Goal: Obtain resource: Obtain resource

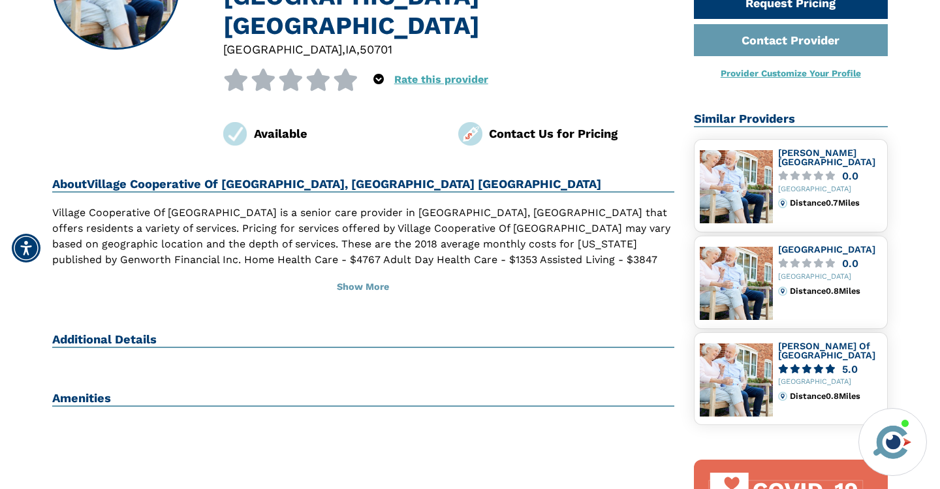
scroll to position [196, 0]
click at [80, 390] on h2 "Amenities" at bounding box center [363, 398] width 622 height 16
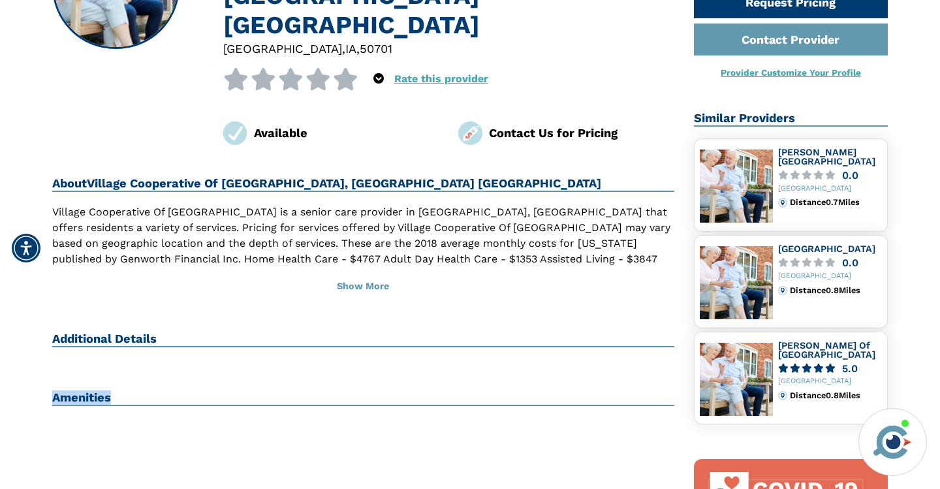
click at [80, 390] on h2 "Amenities" at bounding box center [363, 398] width 622 height 16
click at [360, 272] on button "Show More" at bounding box center [363, 286] width 622 height 29
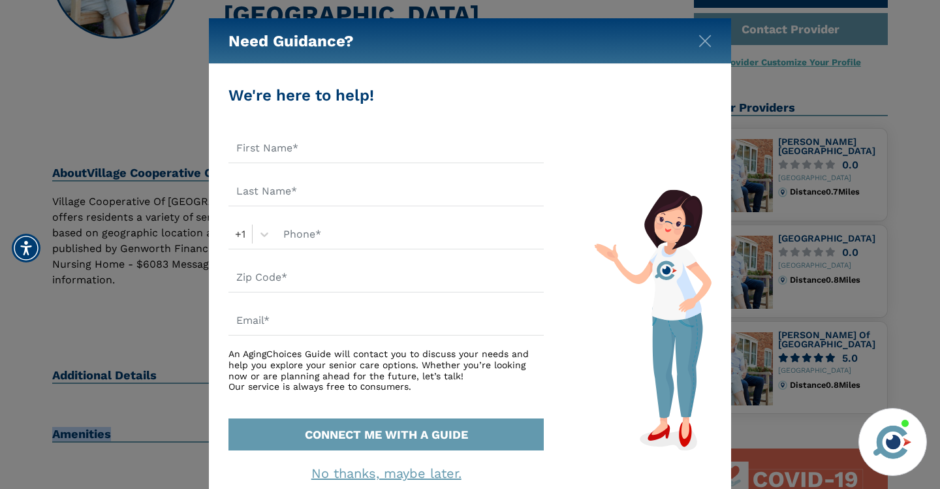
scroll to position [0, 0]
click at [704, 38] on img "Close" at bounding box center [705, 41] width 13 height 13
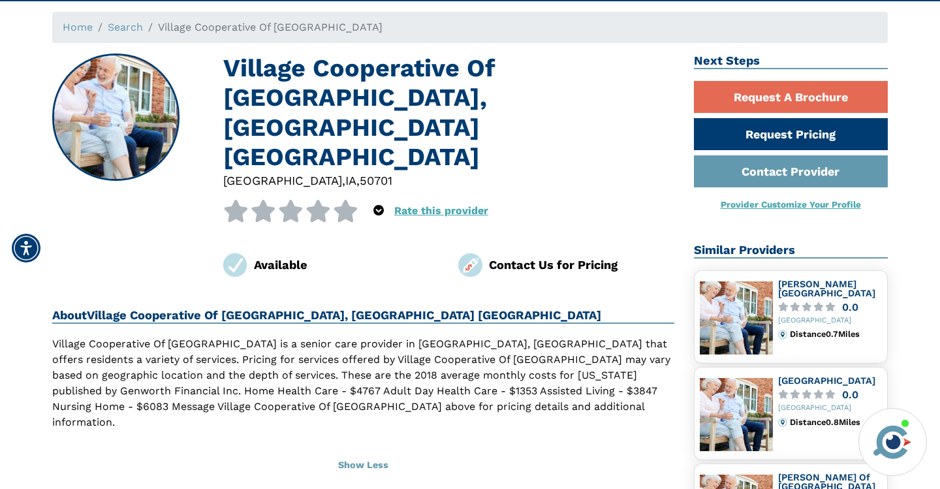
scroll to position [50, 0]
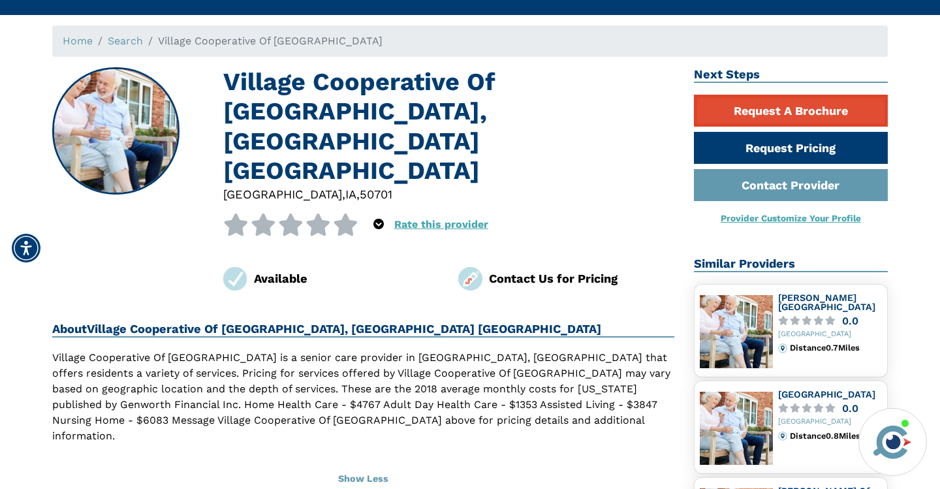
click at [798, 106] on link "Request A Brochure" at bounding box center [791, 111] width 195 height 32
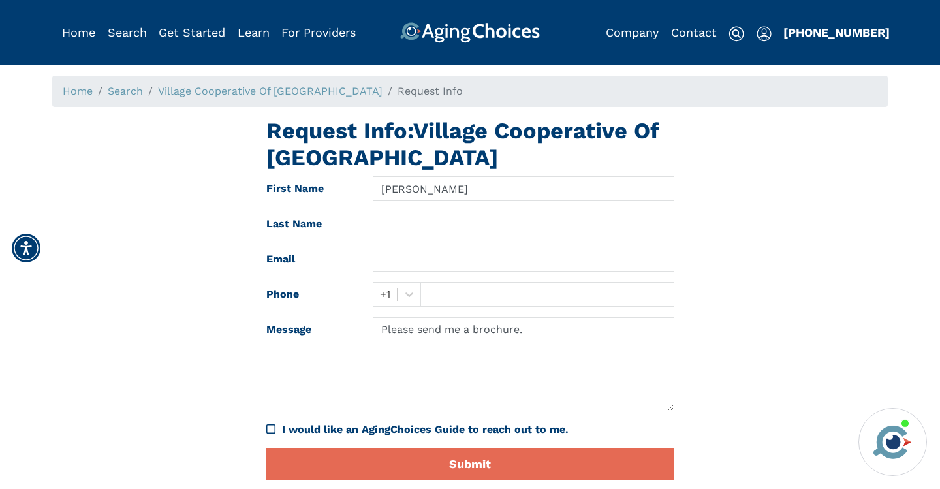
type input "[PERSON_NAME]"
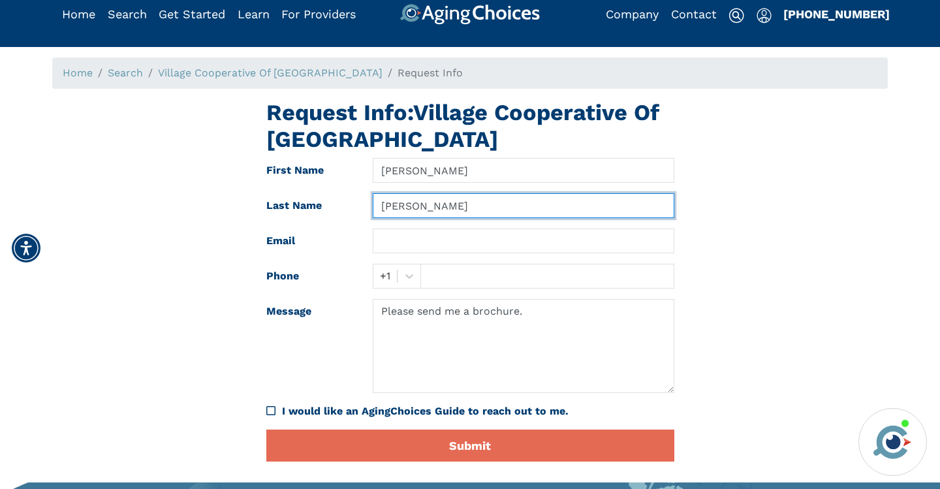
scroll to position [24, 0]
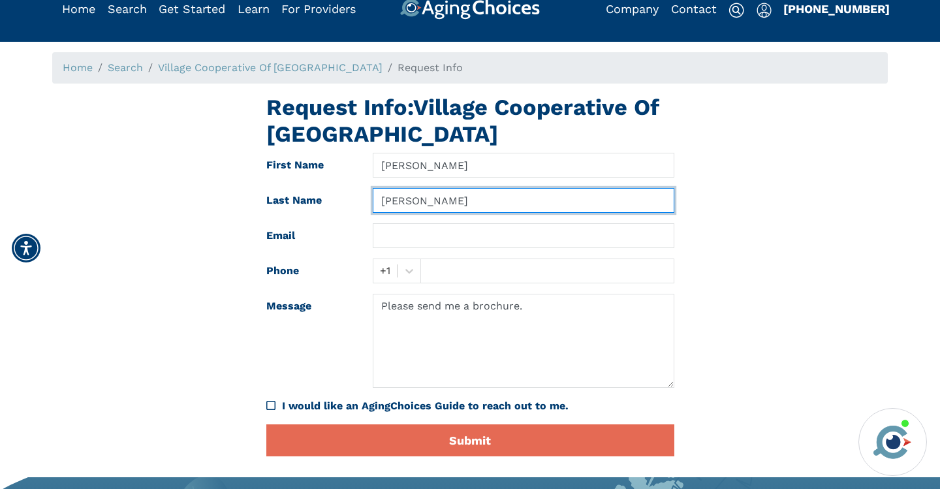
type input "[PERSON_NAME]"
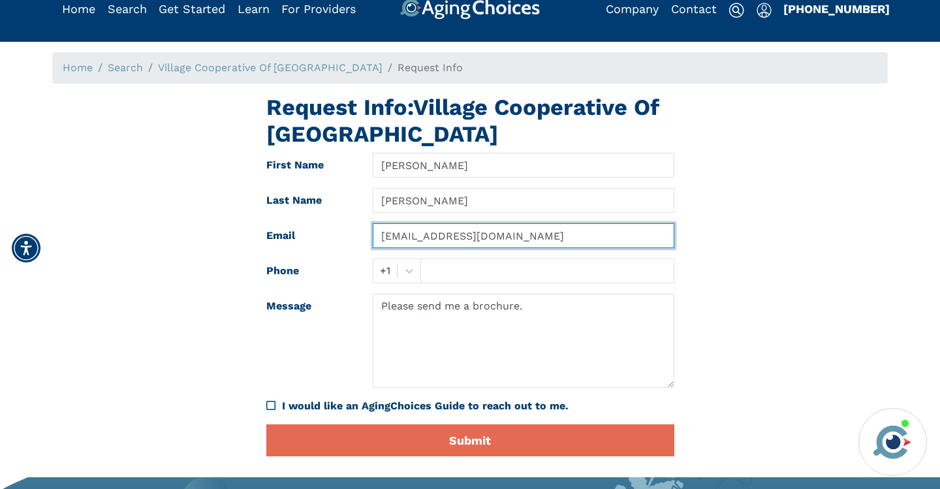
type input "[EMAIL_ADDRESS][DOMAIN_NAME]"
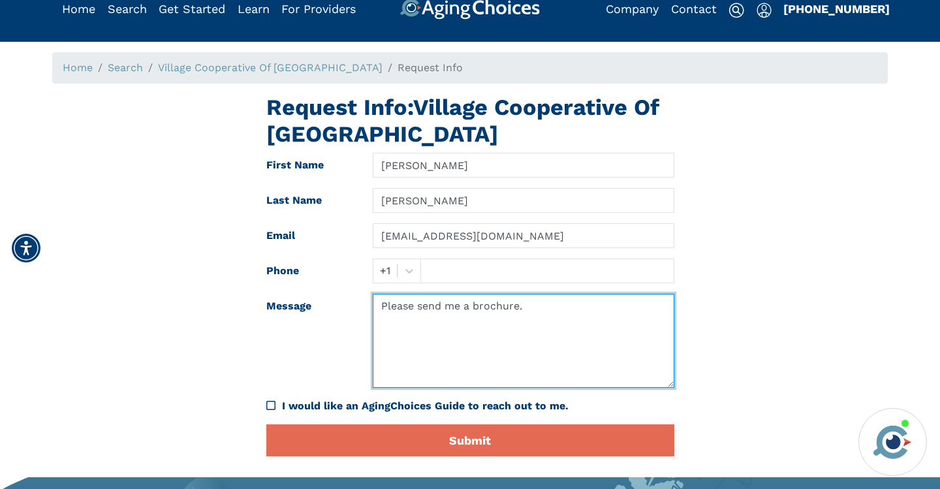
click at [461, 310] on textarea "Please send me a brochure." at bounding box center [523, 341] width 301 height 94
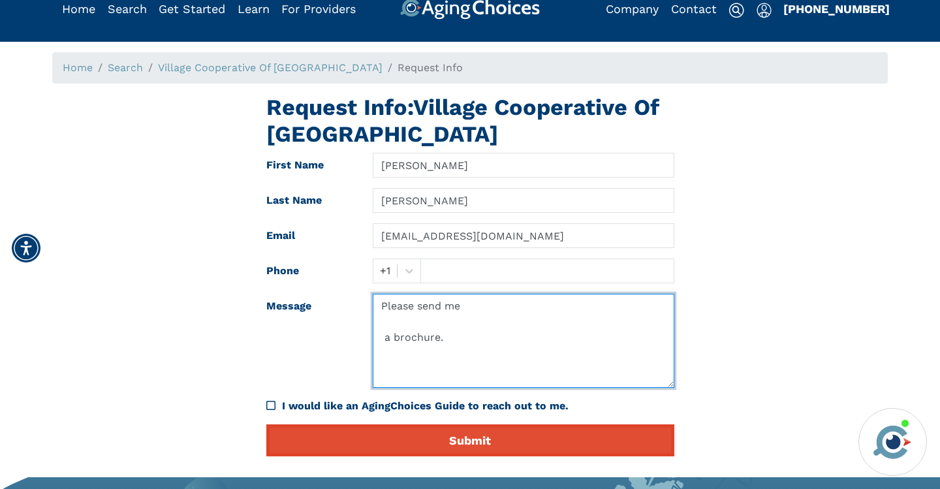
type textarea "Please send me a brochure."
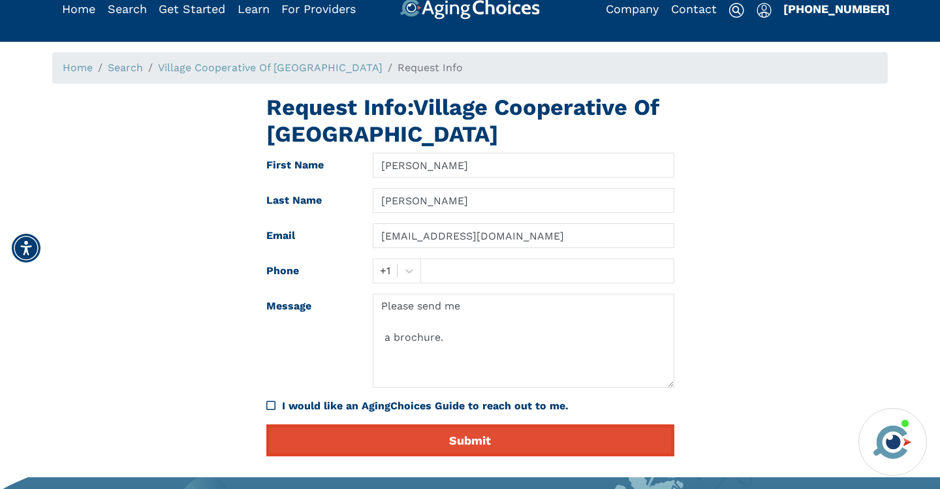
click at [467, 438] on button "Submit" at bounding box center [470, 440] width 408 height 32
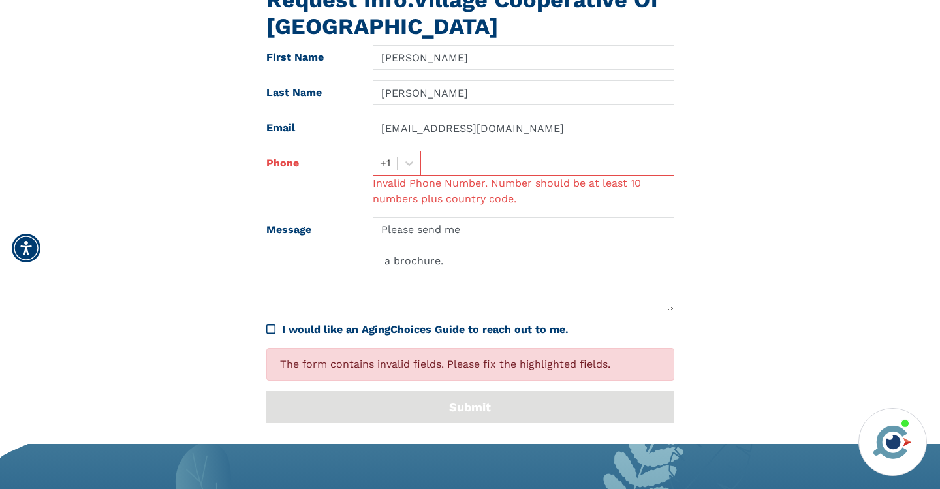
scroll to position [119, 0]
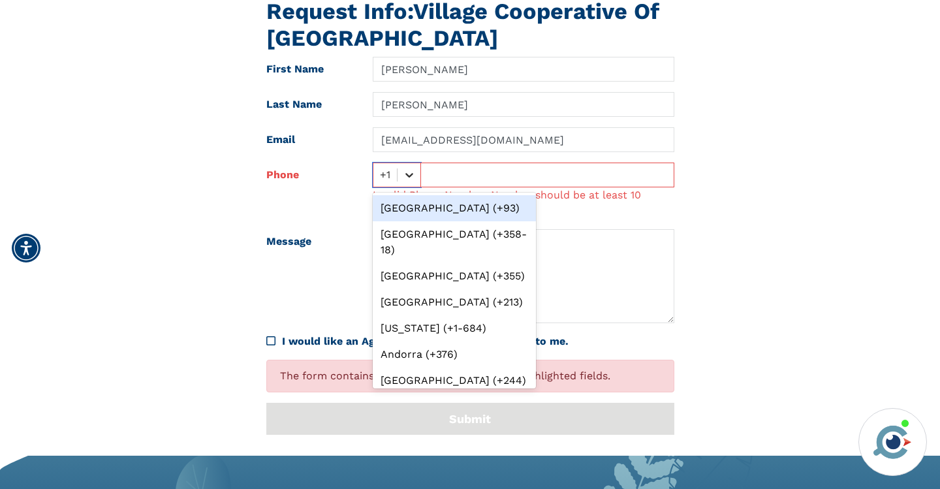
click at [408, 174] on icon at bounding box center [409, 174] width 13 height 13
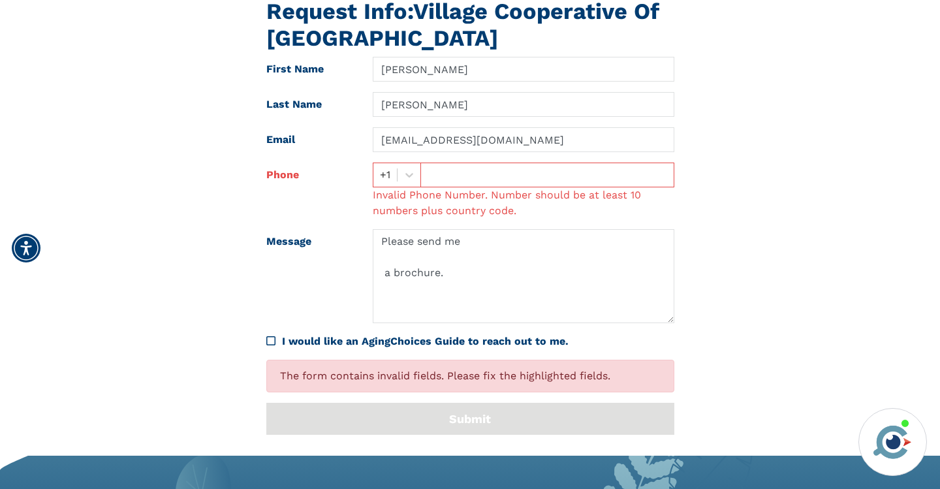
click at [222, 238] on div "Request Info: Village Cooperative Of [GEOGRAPHIC_DATA] First Name [PERSON_NAME]…" at bounding box center [469, 221] width 855 height 447
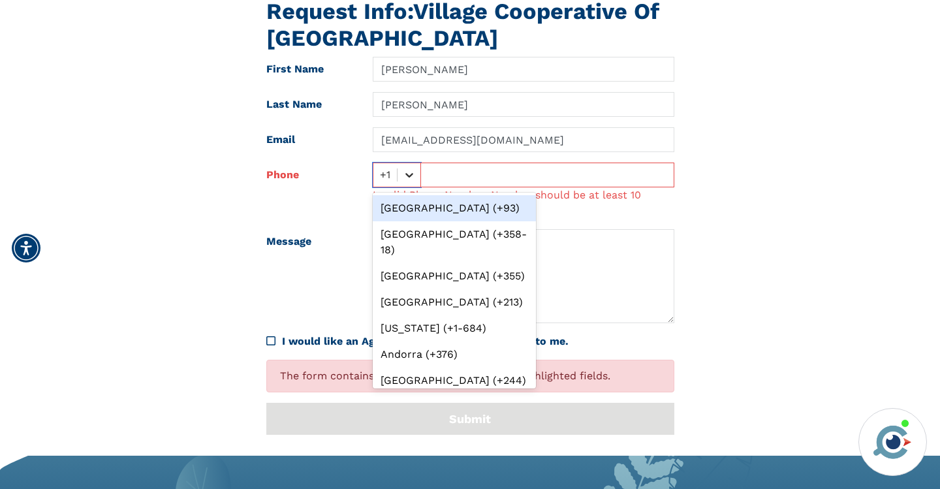
click at [402, 172] on div at bounding box center [410, 175] width 24 height 24
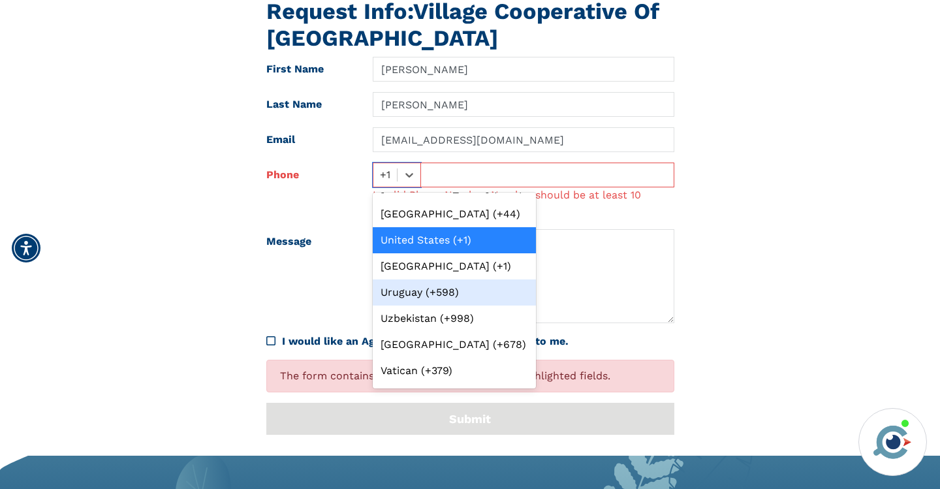
scroll to position [6310, 0]
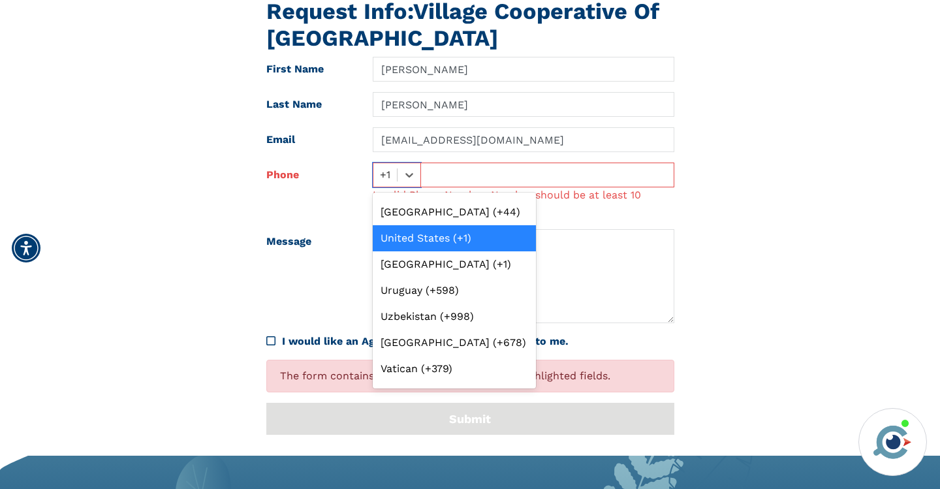
click at [426, 225] on div "United States (+1)" at bounding box center [454, 238] width 163 height 26
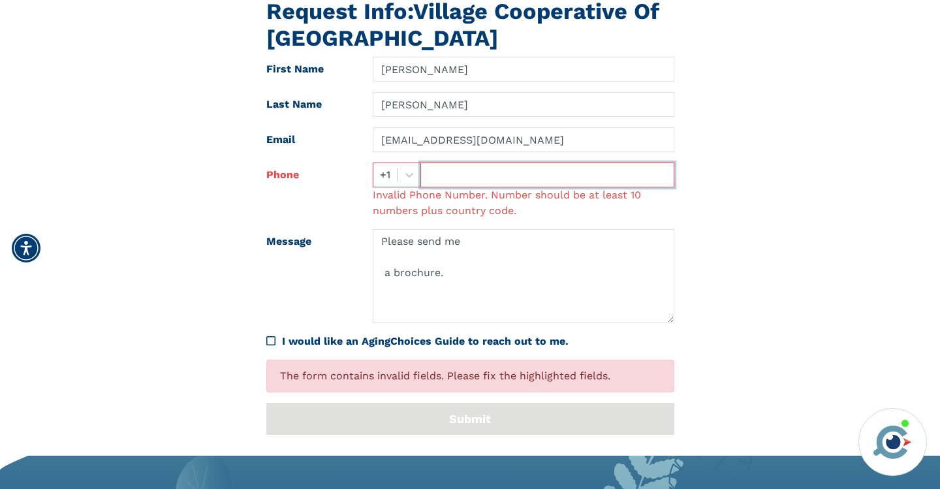
click at [435, 170] on input "text" at bounding box center [546, 175] width 253 height 25
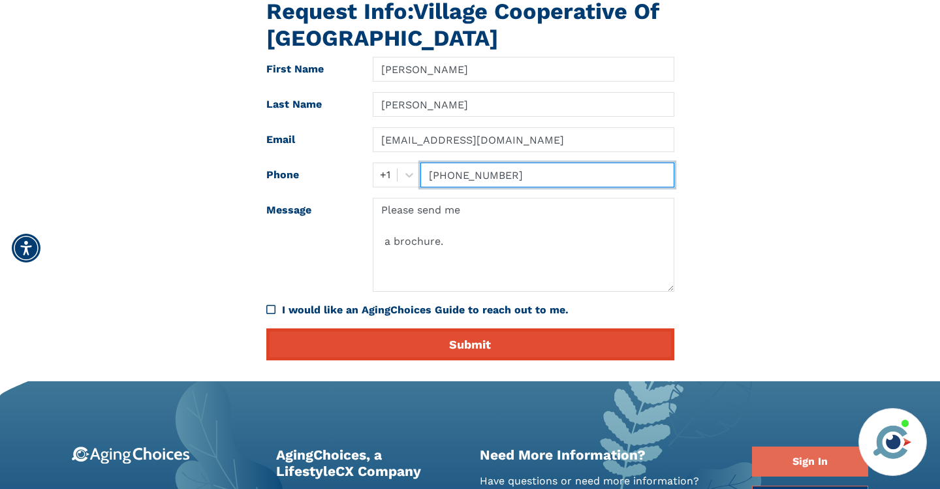
type input "[PHONE_NUMBER]"
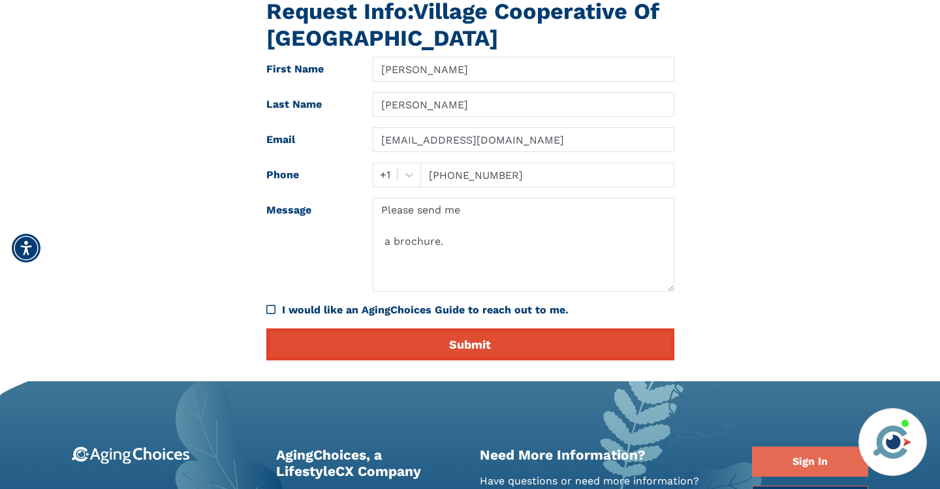
click at [466, 343] on button "Submit" at bounding box center [470, 344] width 408 height 32
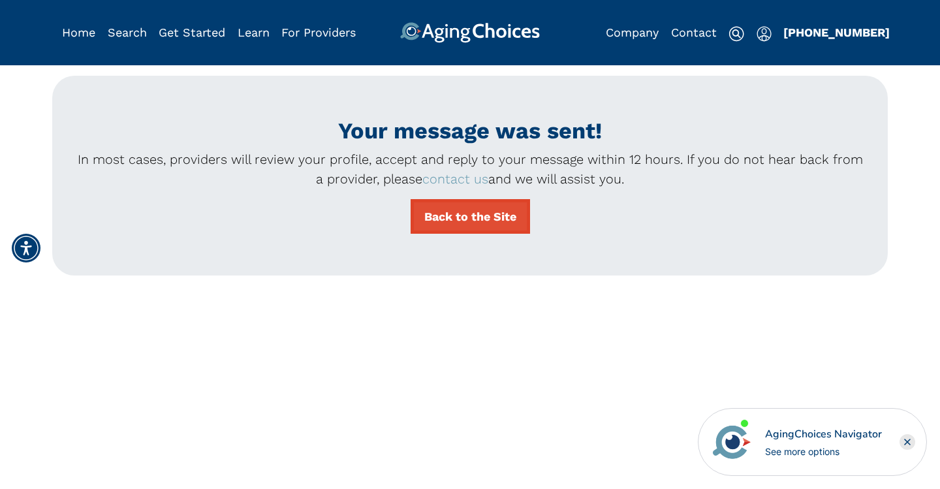
click at [476, 215] on link "Back to the Site" at bounding box center [470, 216] width 119 height 35
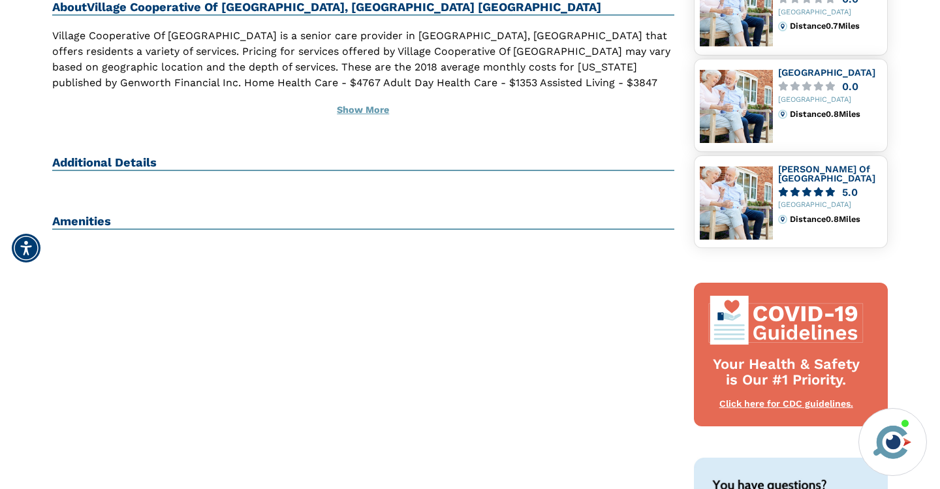
scroll to position [370, 0]
